Goal: Task Accomplishment & Management: Complete application form

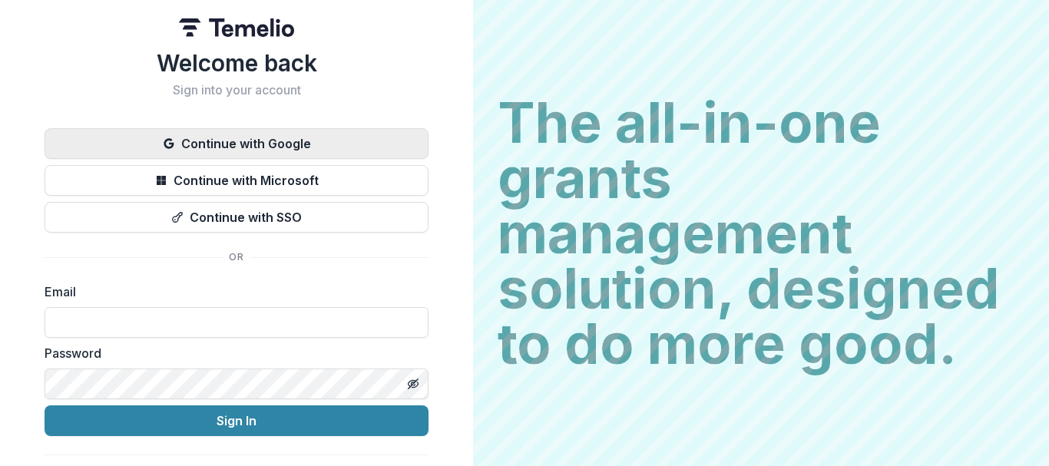
click at [182, 147] on button "Continue with Google" at bounding box center [237, 143] width 384 height 31
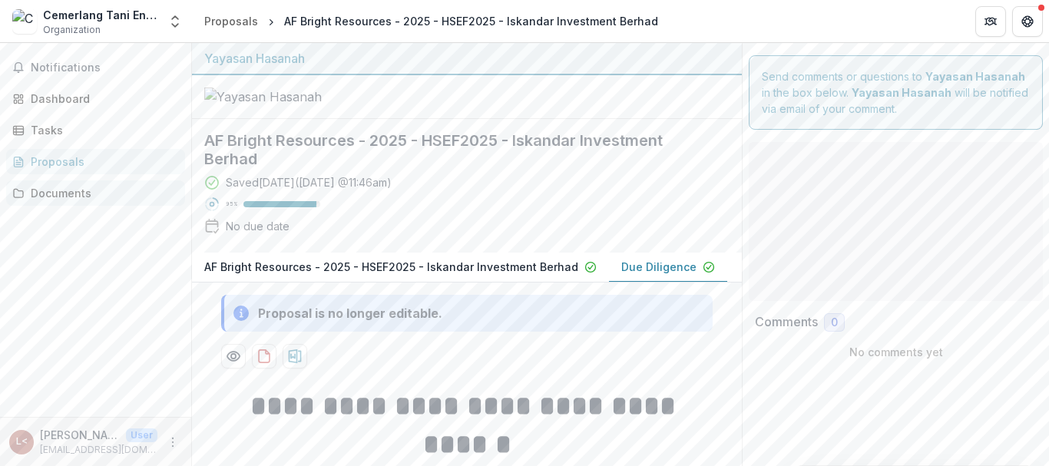
click at [69, 188] on div "Documents" at bounding box center [102, 193] width 142 height 16
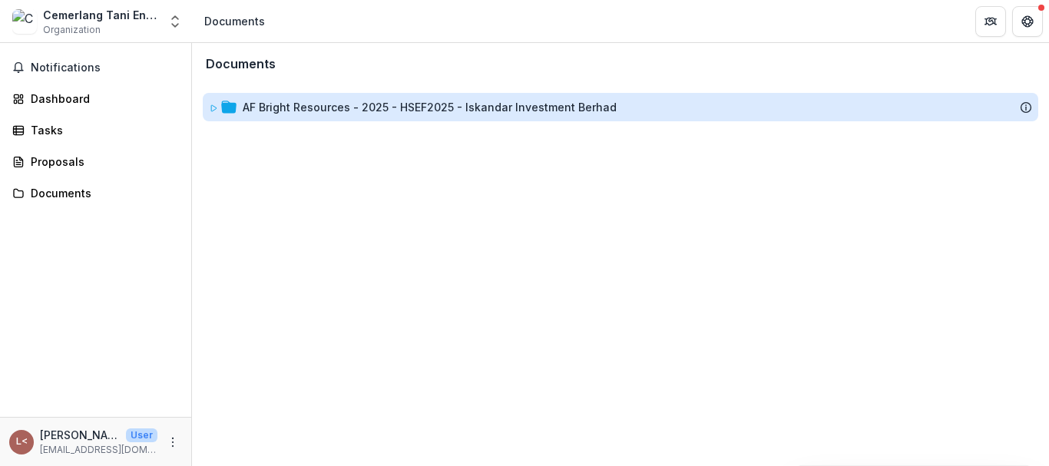
click at [373, 106] on div "AF Bright Resources - 2025 - HSEF2025 - Iskandar Investment Berhad" at bounding box center [430, 107] width 374 height 16
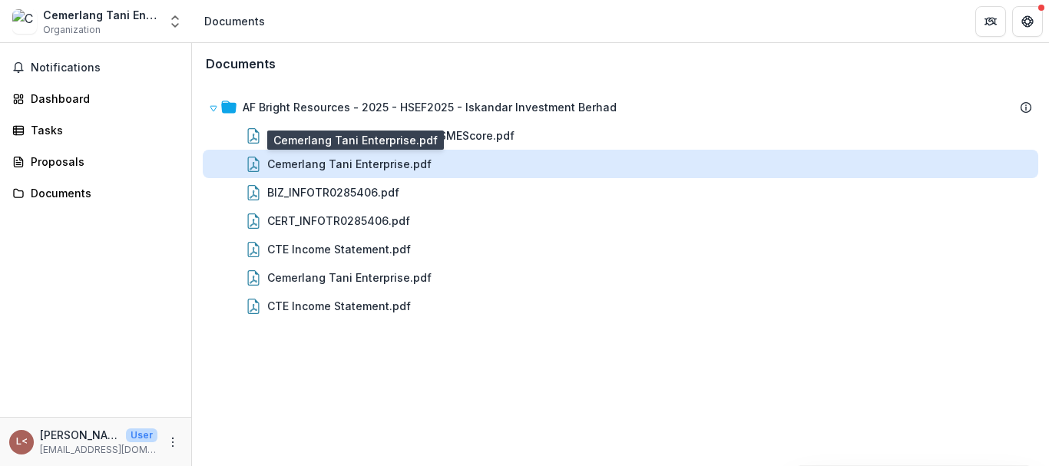
click at [355, 163] on div "Cemerlang Tani Enterprise.pdf" at bounding box center [349, 164] width 164 height 16
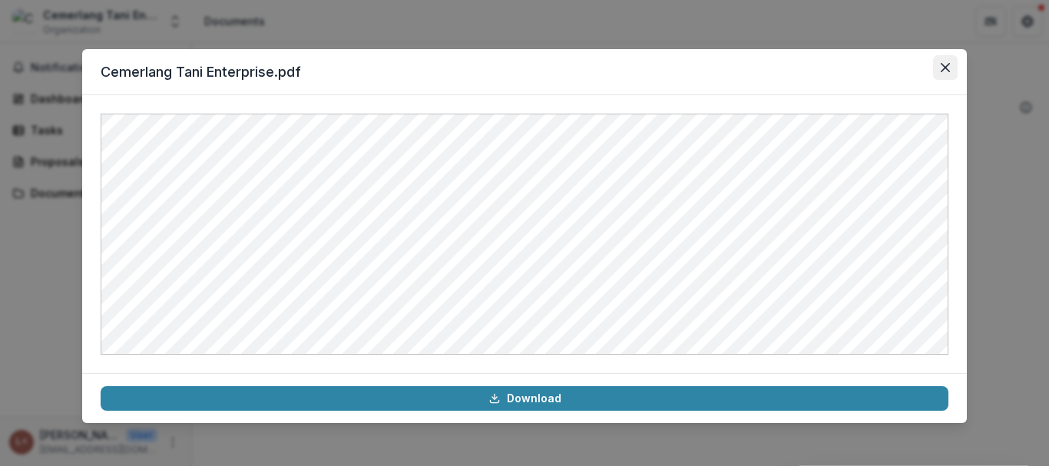
click at [943, 63] on icon "Close" at bounding box center [945, 67] width 9 height 9
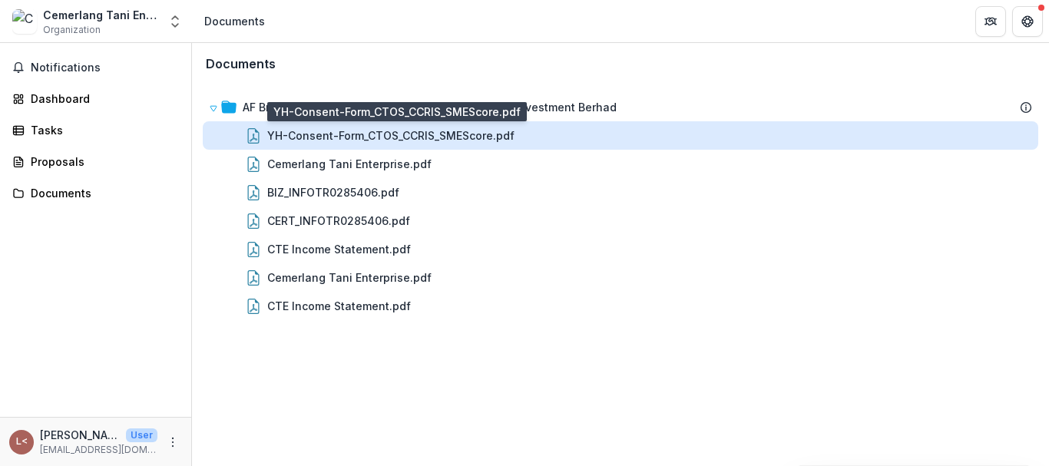
click at [399, 139] on div "YH-Consent-Form_CTOS_CCRIS_SMEScore.pdf" at bounding box center [390, 136] width 247 height 16
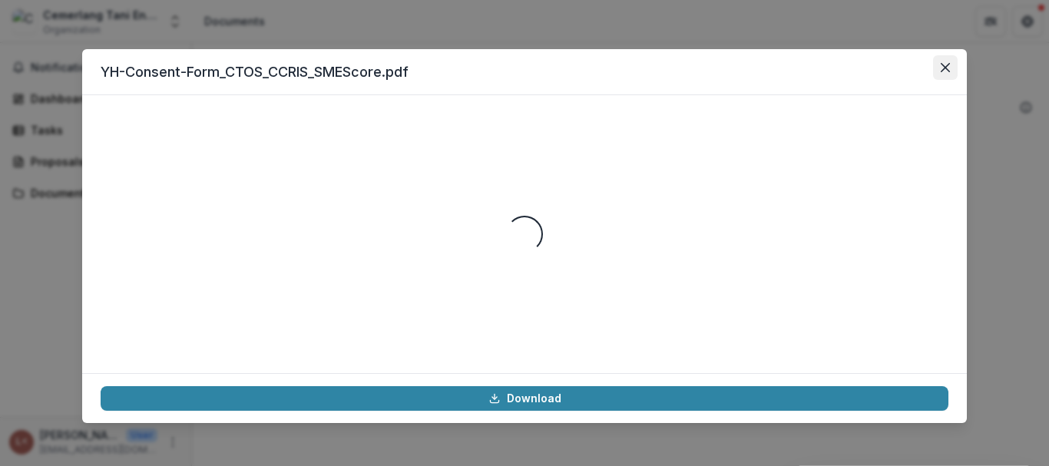
click at [942, 60] on button "Close" at bounding box center [945, 67] width 25 height 25
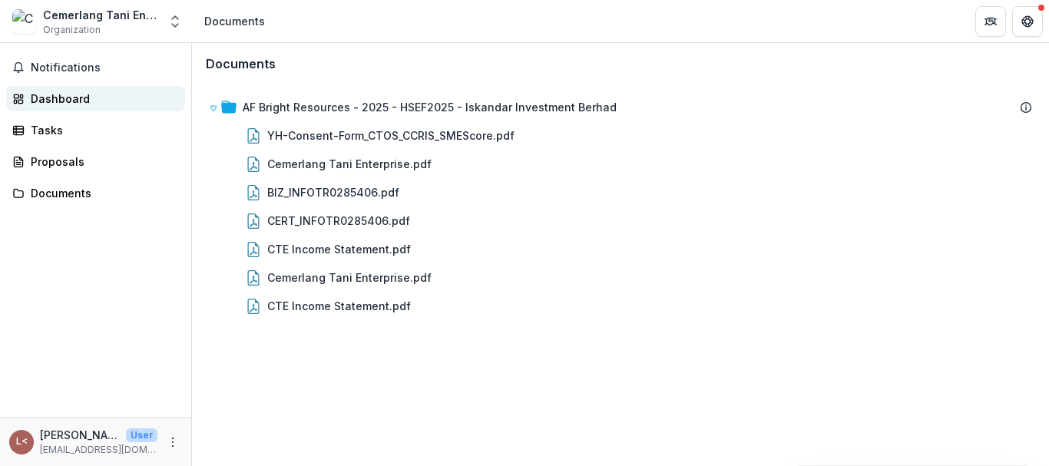
click at [68, 106] on div "Dashboard" at bounding box center [102, 99] width 142 height 16
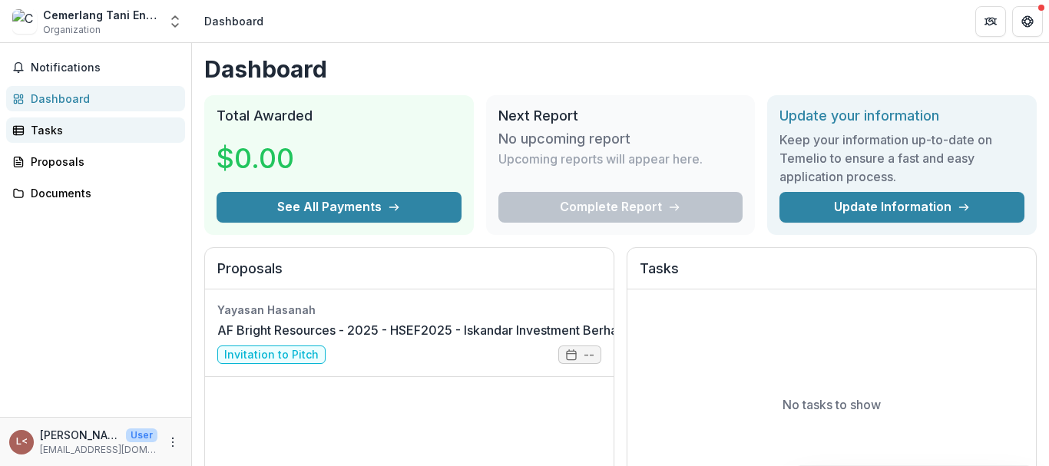
click at [51, 128] on div "Tasks" at bounding box center [102, 130] width 142 height 16
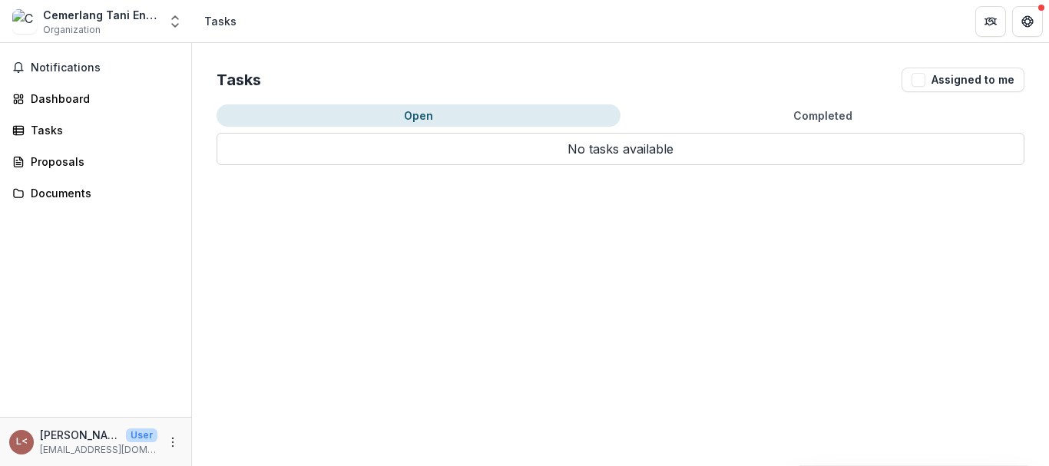
click at [49, 177] on div "Notifications Dashboard Tasks Proposals Documents" at bounding box center [95, 230] width 191 height 374
click at [55, 157] on div "Proposals" at bounding box center [102, 162] width 142 height 16
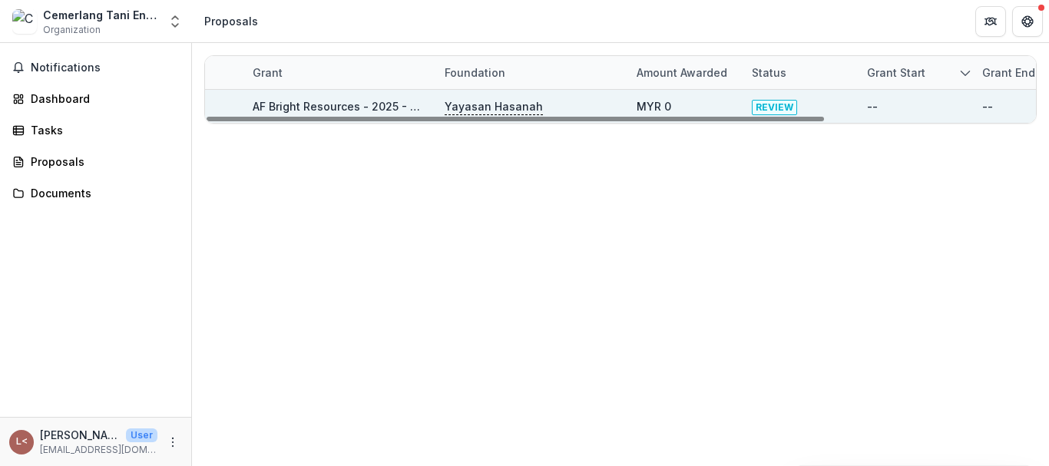
click at [304, 104] on link "AF Bright Resources - 2025 - HSEF2025 - Iskandar Investment Berhad" at bounding box center [440, 106] width 374 height 13
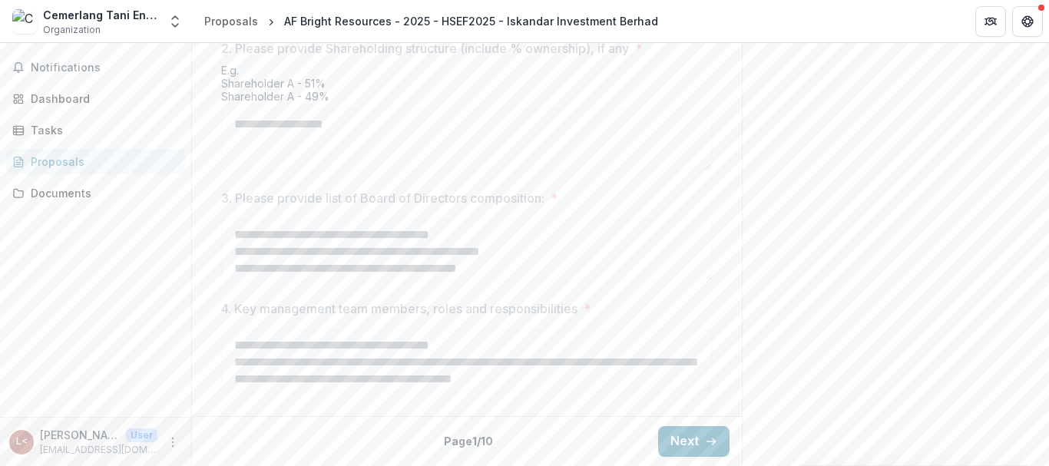
scroll to position [870, 0]
click at [687, 440] on button "Next" at bounding box center [693, 441] width 71 height 31
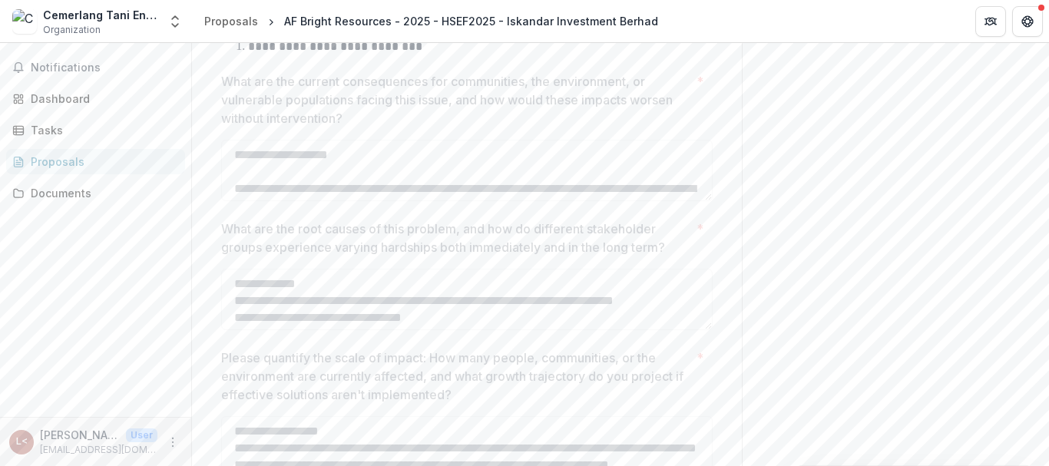
scroll to position [816, 0]
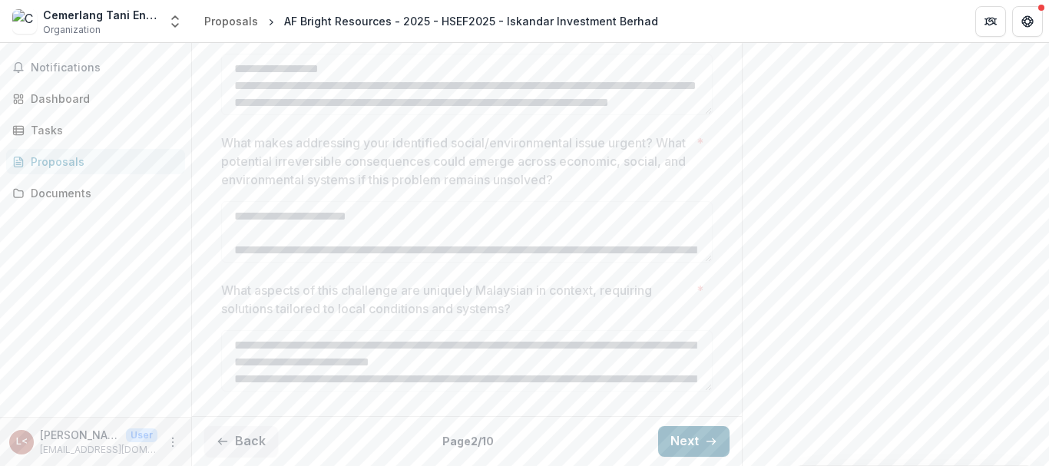
click at [677, 433] on button "Next" at bounding box center [693, 441] width 71 height 31
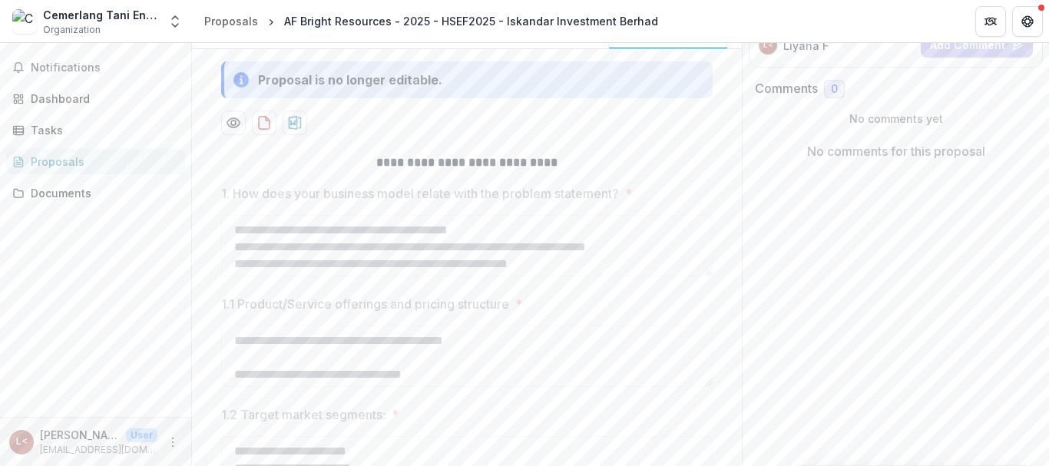
scroll to position [520, 0]
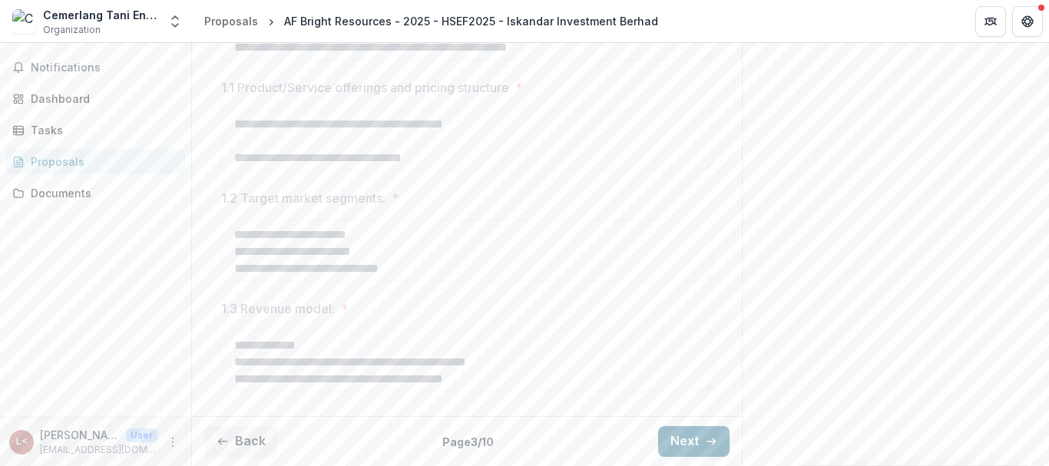
click at [672, 428] on button "Next" at bounding box center [693, 441] width 71 height 31
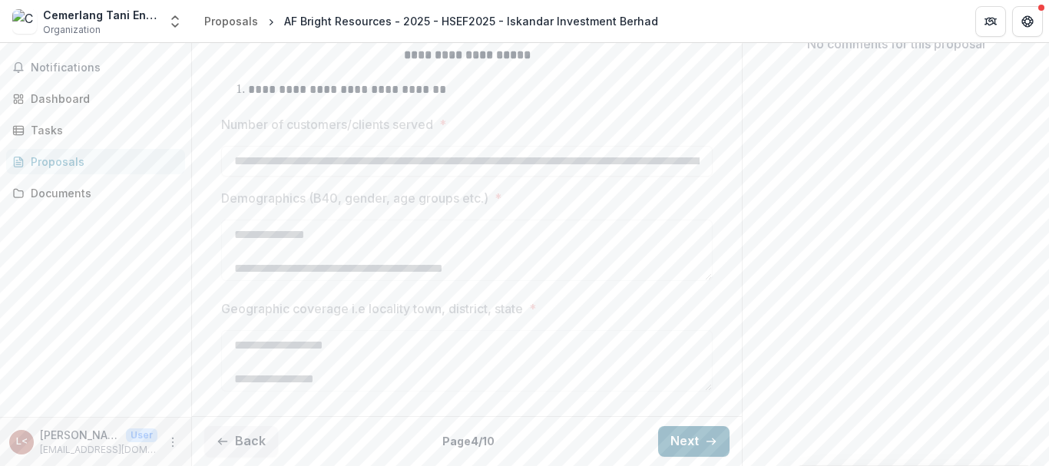
scroll to position [411, 0]
click at [688, 440] on button "Next" at bounding box center [693, 441] width 71 height 31
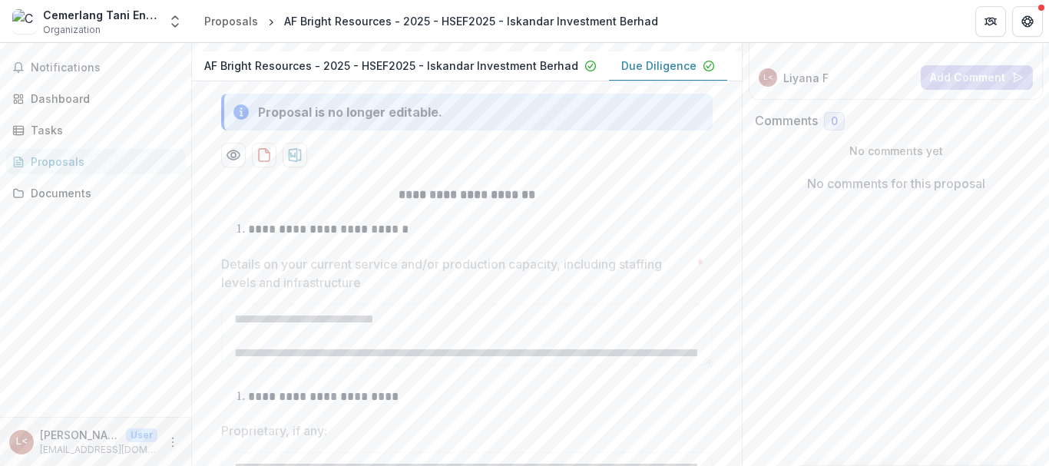
scroll to position [393, 0]
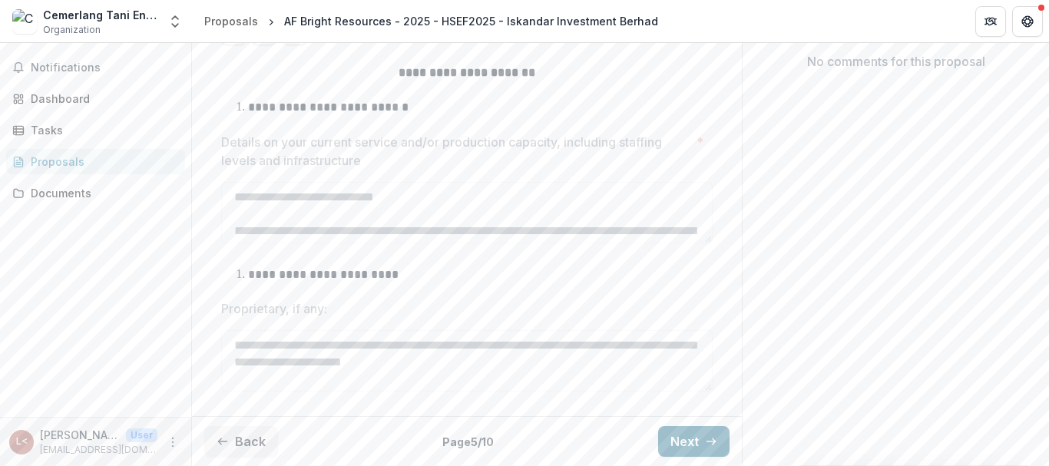
click at [697, 432] on button "Next" at bounding box center [693, 441] width 71 height 31
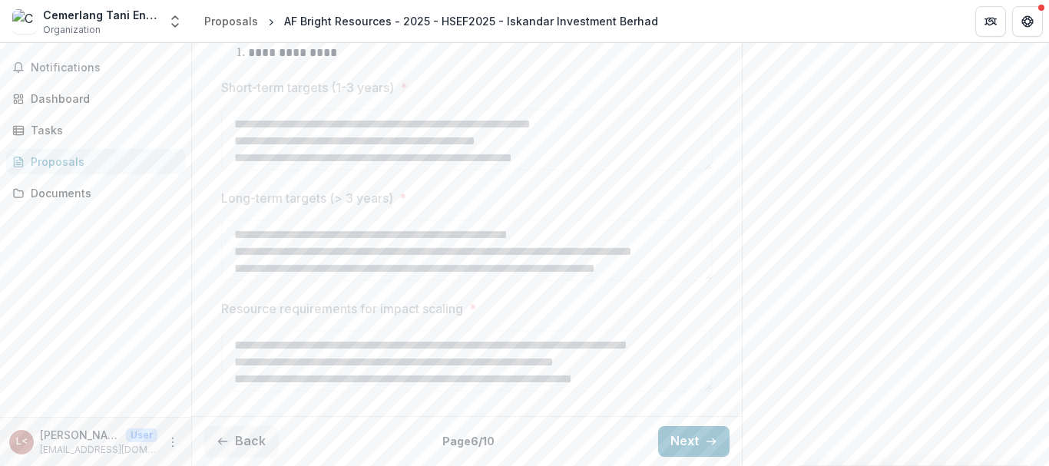
scroll to position [20, 0]
click at [697, 439] on button "Next" at bounding box center [693, 441] width 71 height 31
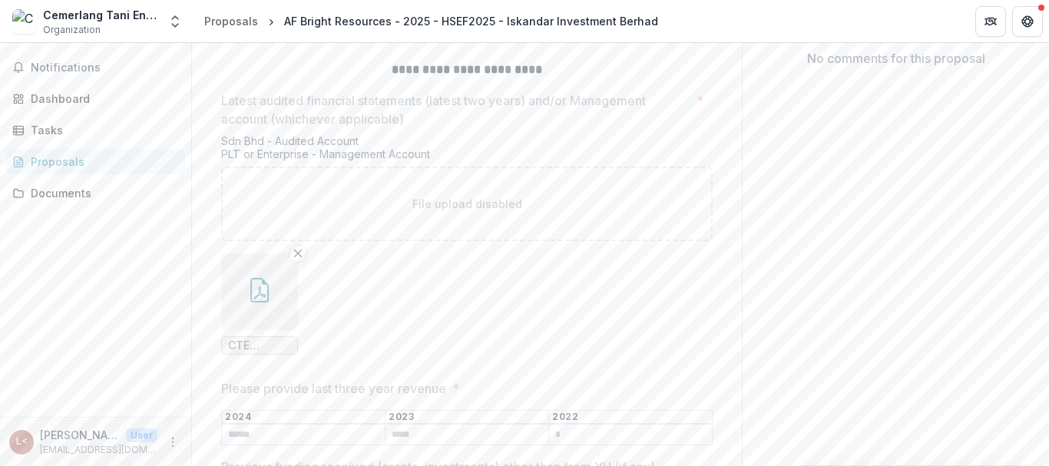
scroll to position [553, 0]
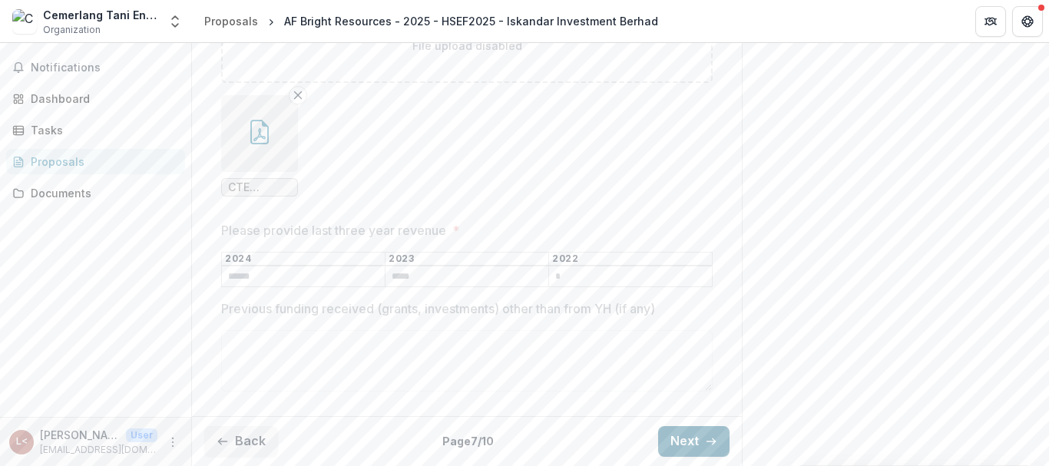
click at [682, 442] on button "Next" at bounding box center [693, 441] width 71 height 31
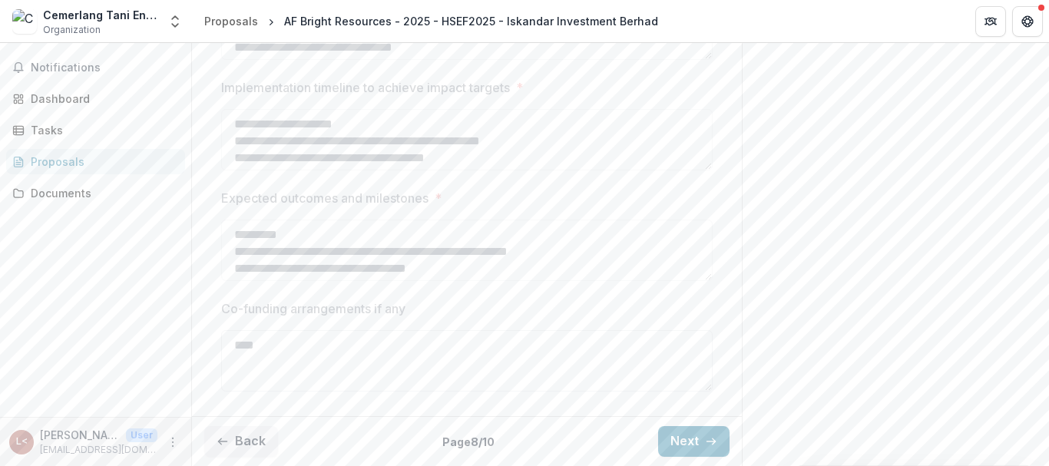
scroll to position [594, 0]
click at [697, 439] on button "Next" at bounding box center [693, 441] width 71 height 31
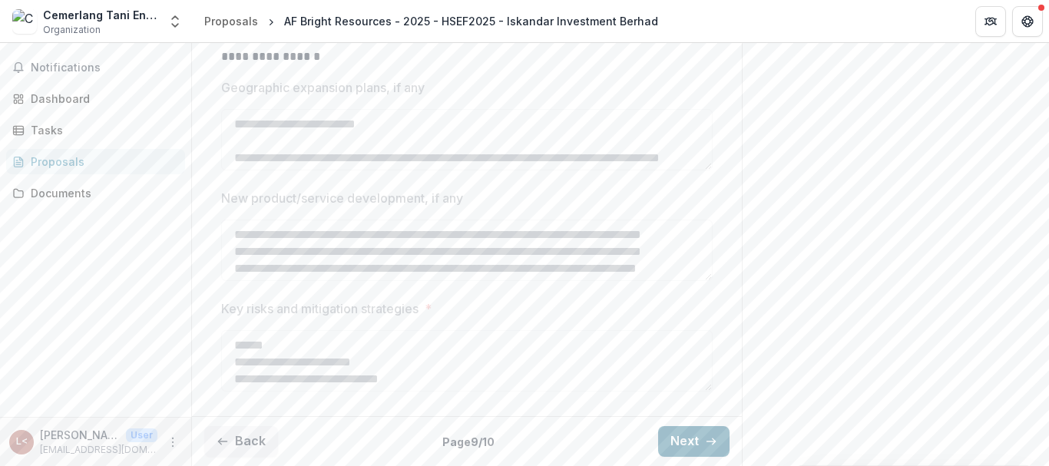
scroll to position [551, 0]
click at [705, 439] on icon "button" at bounding box center [711, 442] width 12 height 12
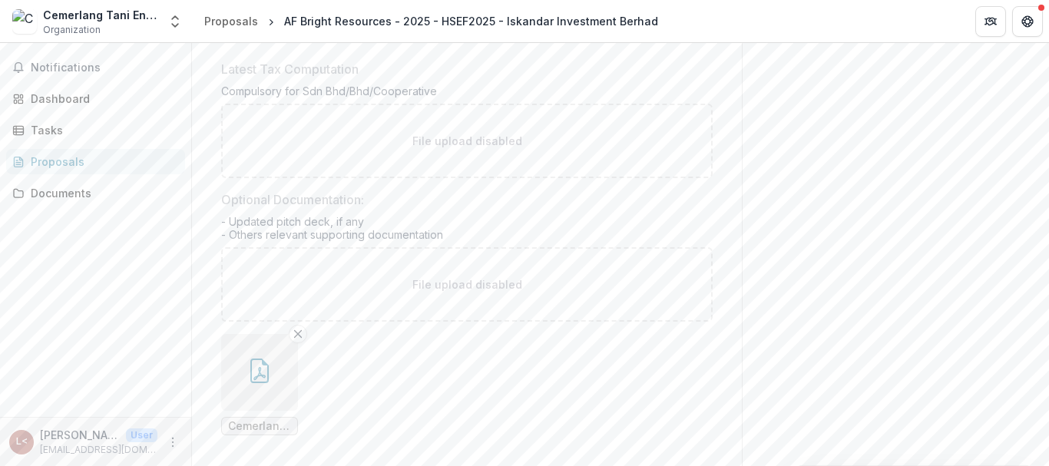
scroll to position [1048, 0]
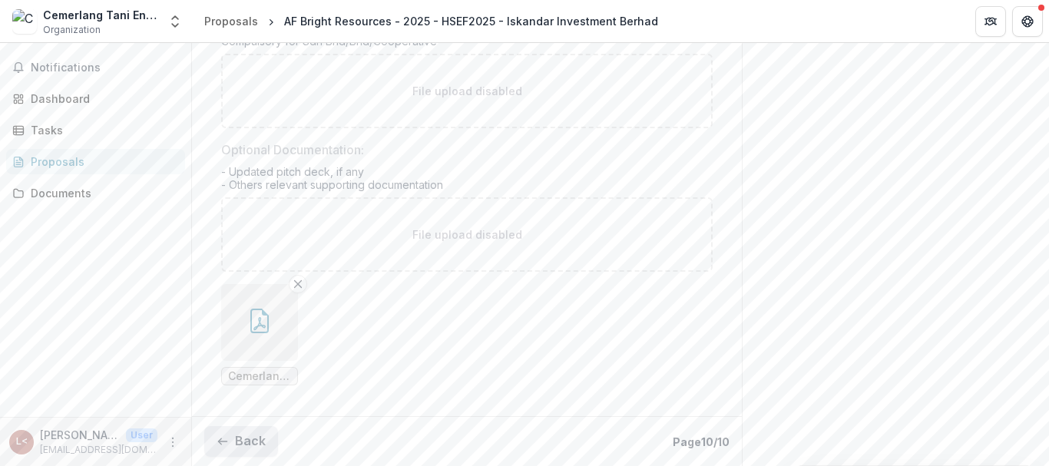
click at [260, 435] on button "Back" at bounding box center [241, 441] width 74 height 31
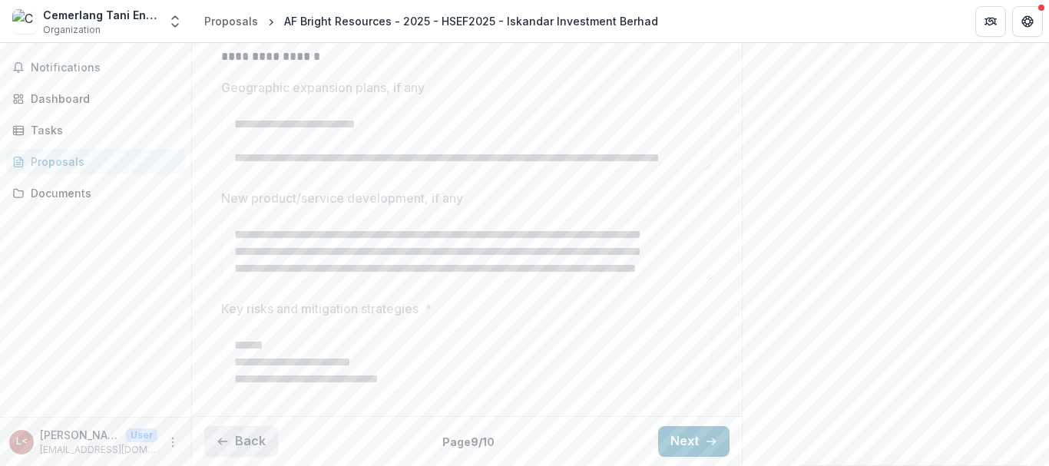
click at [260, 435] on button "Back" at bounding box center [241, 441] width 74 height 31
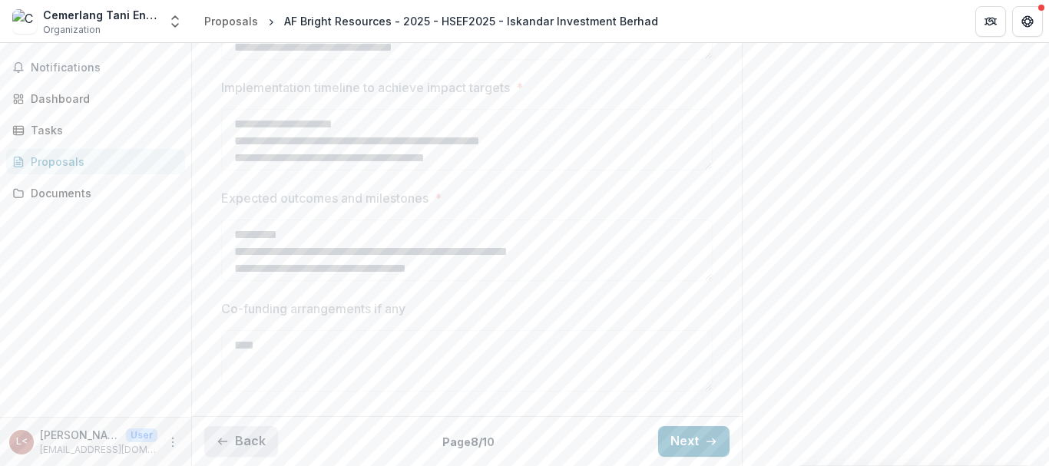
click at [260, 435] on button "Back" at bounding box center [241, 441] width 74 height 31
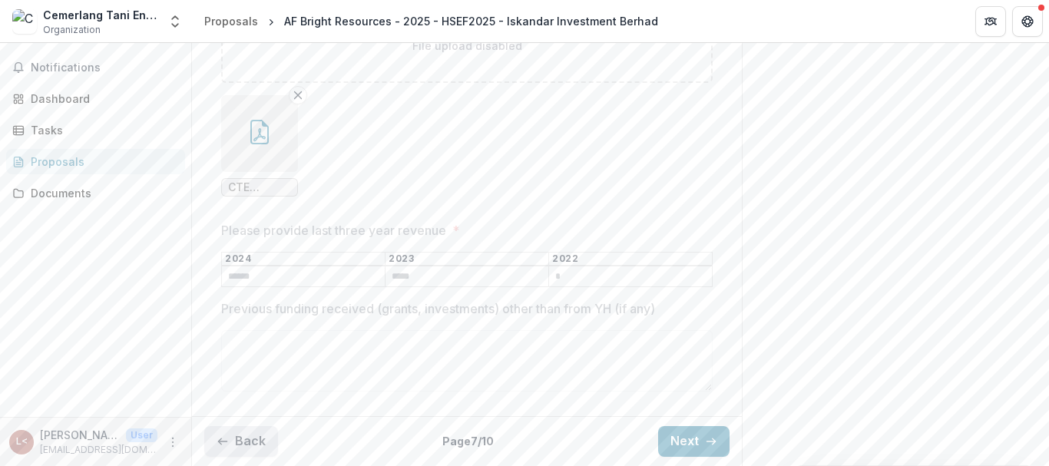
click at [260, 435] on button "Back" at bounding box center [241, 441] width 74 height 31
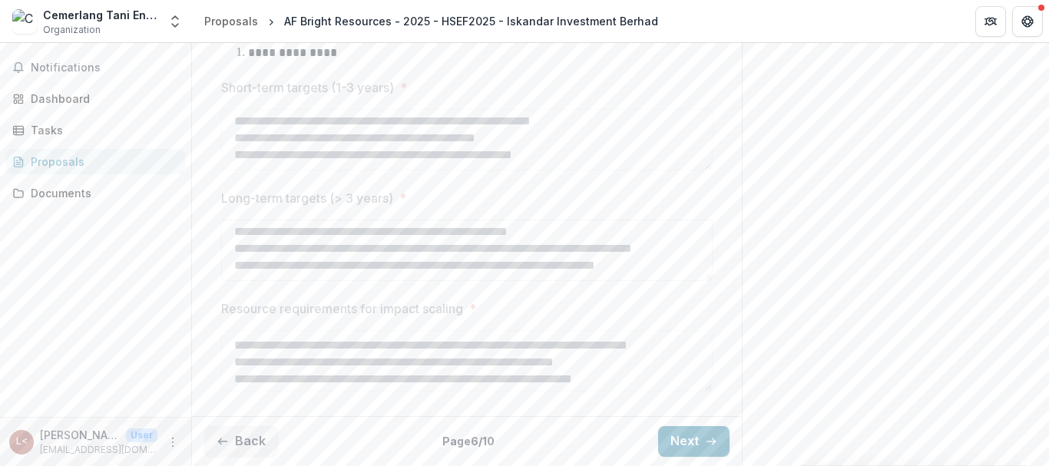
scroll to position [1079, 0]
click at [705, 442] on icon "button" at bounding box center [711, 442] width 12 height 12
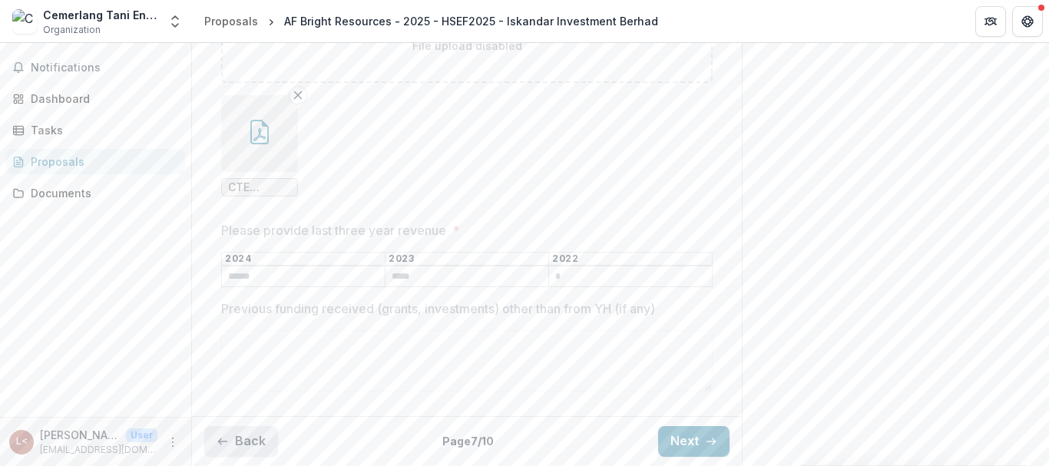
click at [253, 437] on button "Back" at bounding box center [241, 441] width 74 height 31
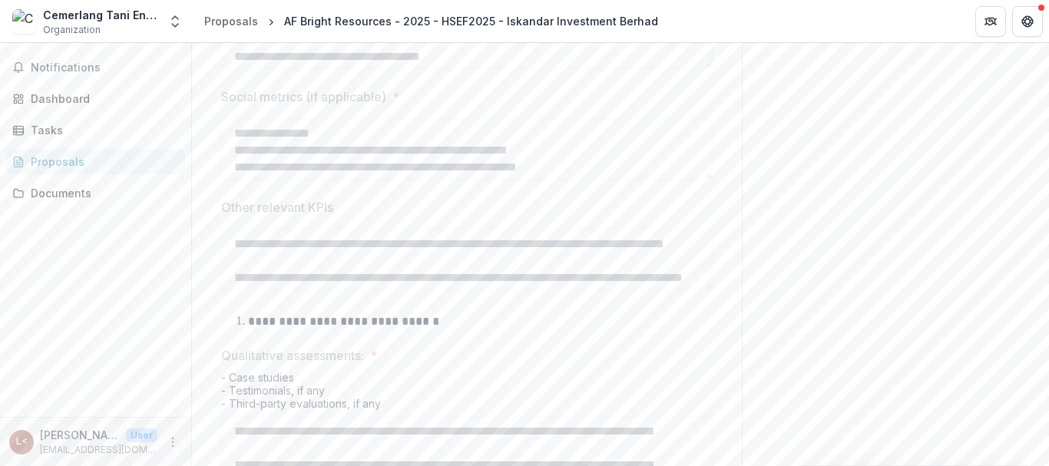
click at [253, 437] on div "**********" at bounding box center [467, 414] width 492 height 137
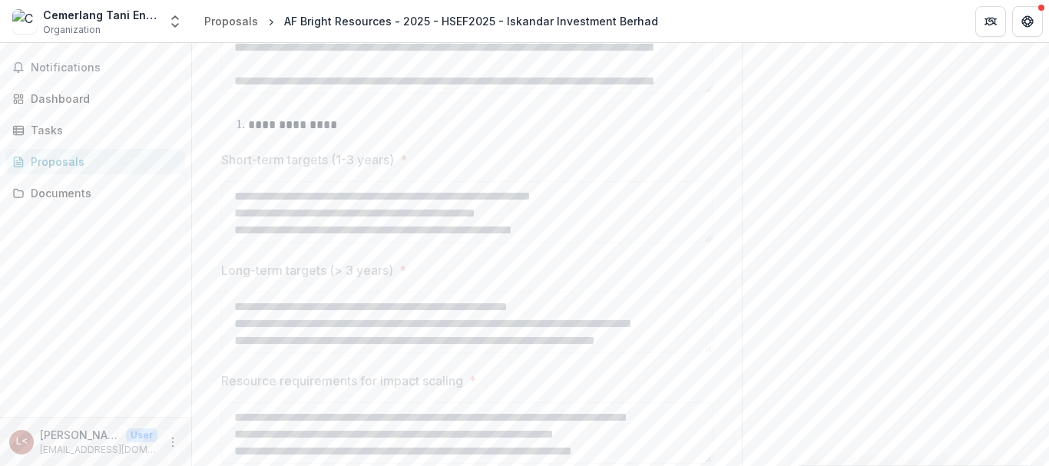
scroll to position [1079, 0]
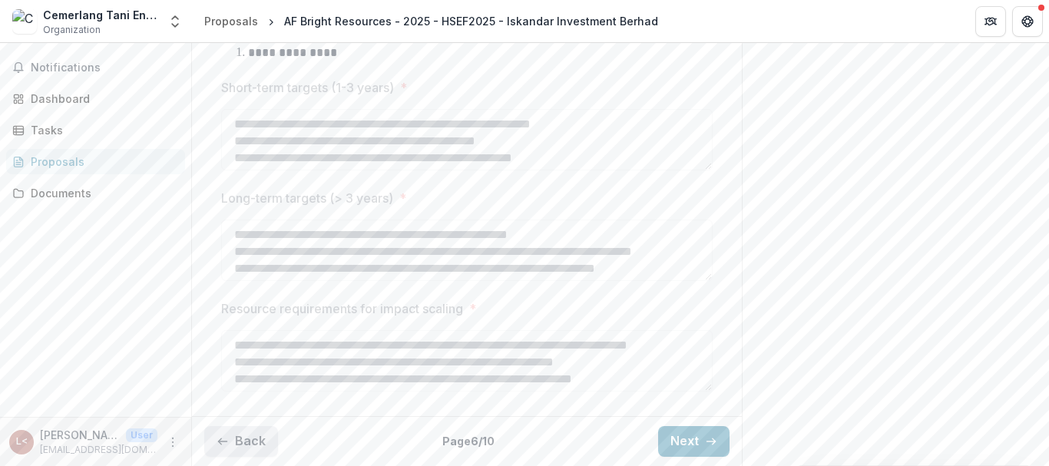
click at [249, 441] on button "Back" at bounding box center [241, 441] width 74 height 31
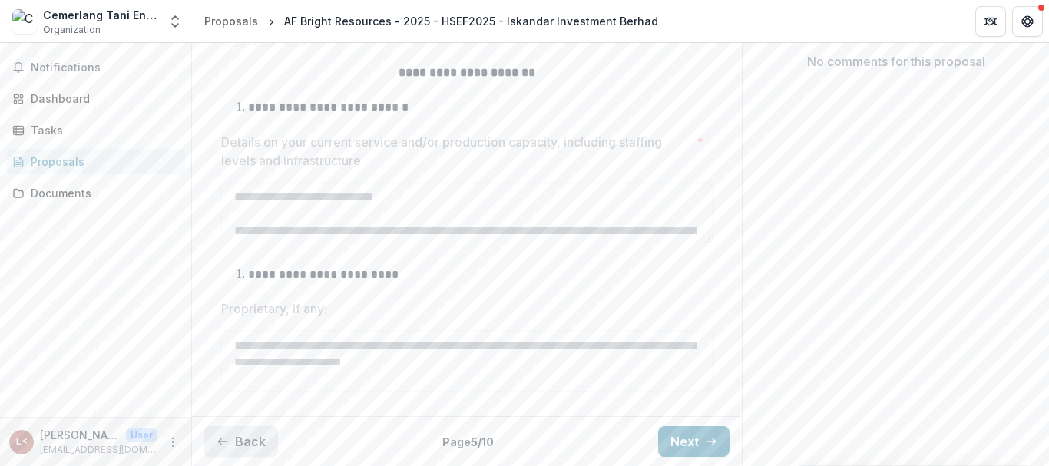
click at [249, 441] on button "Back" at bounding box center [241, 441] width 74 height 31
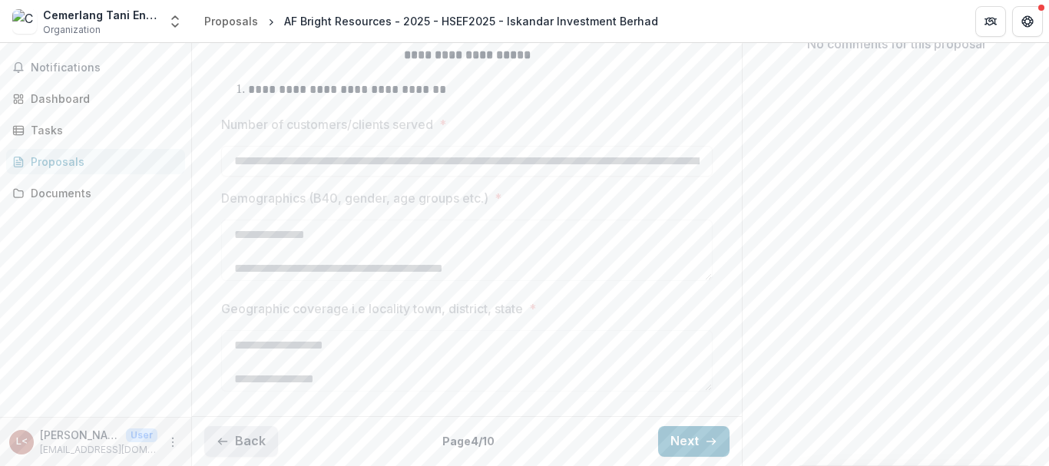
click at [249, 441] on button "Back" at bounding box center [241, 441] width 74 height 31
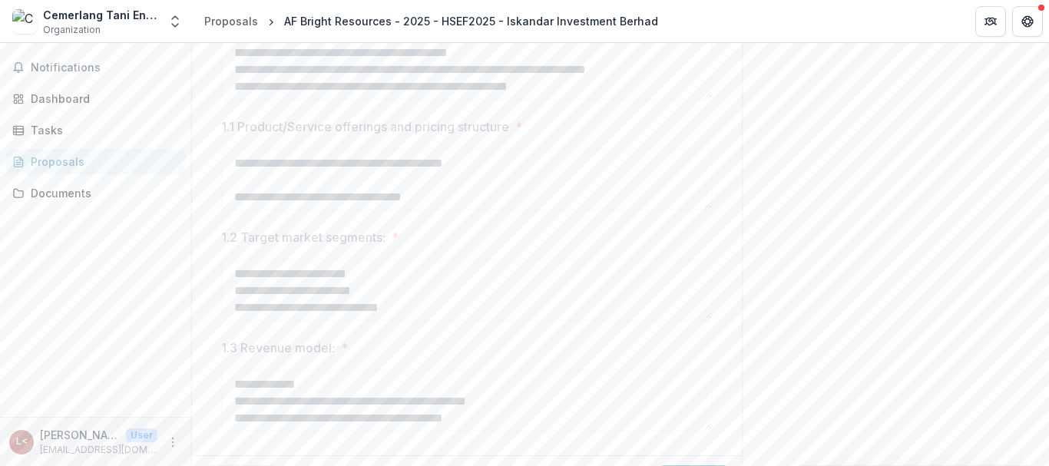
scroll to position [520, 0]
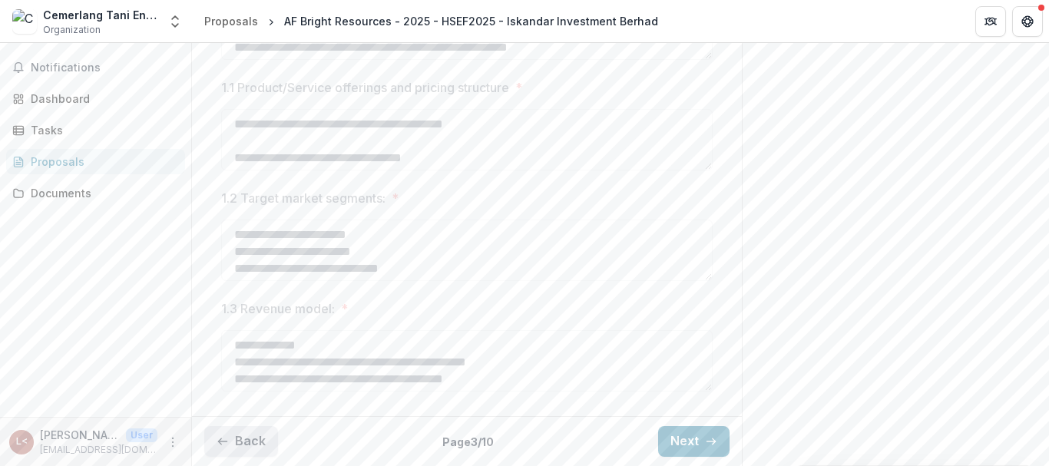
click at [249, 441] on button "Back" at bounding box center [241, 441] width 74 height 31
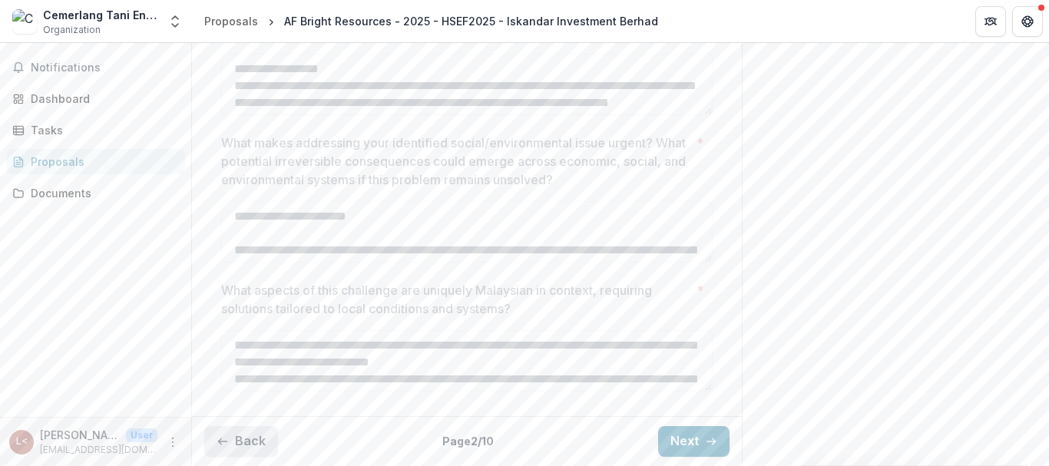
click at [249, 441] on button "Back" at bounding box center [241, 441] width 74 height 31
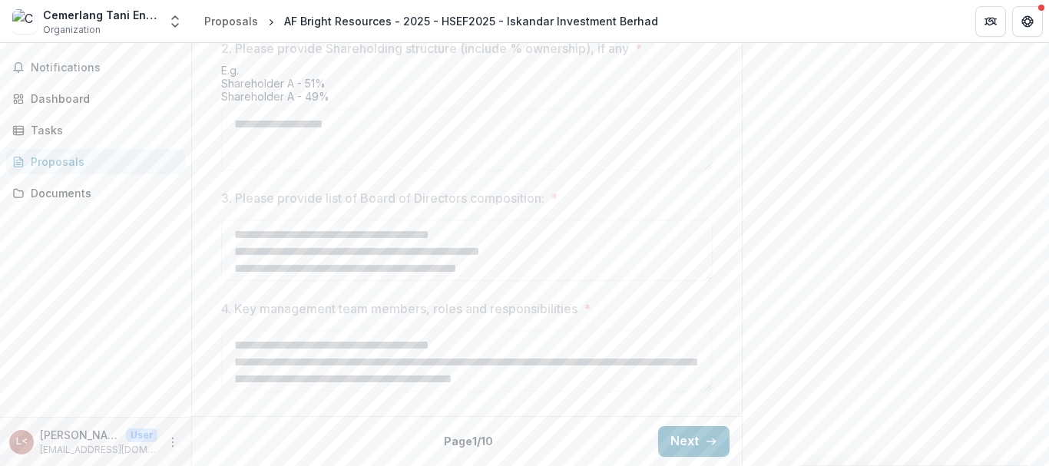
scroll to position [20, 0]
